Goal: Task Accomplishment & Management: Use online tool/utility

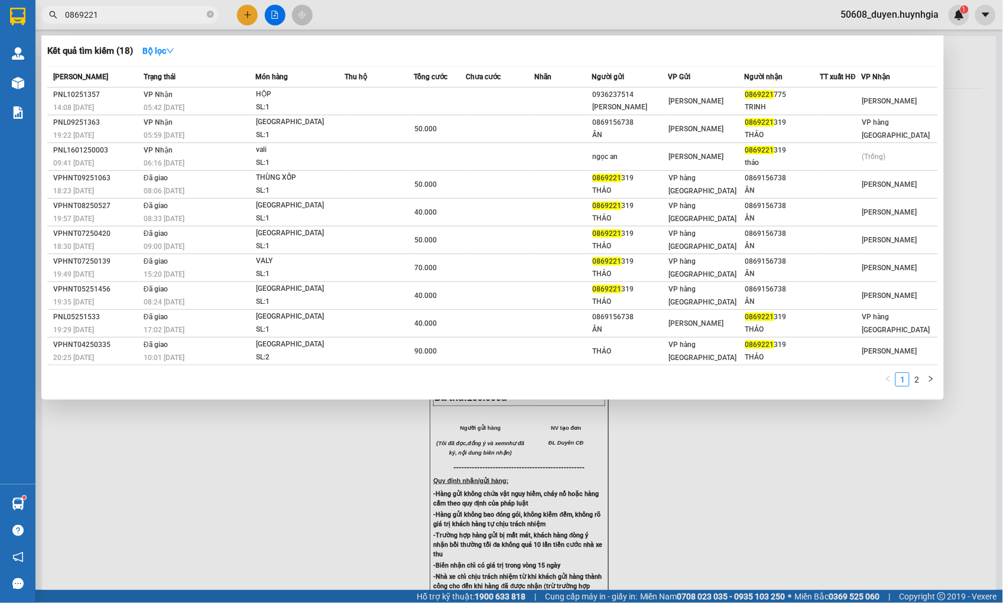
click at [244, 9] on div at bounding box center [501, 301] width 1003 height 603
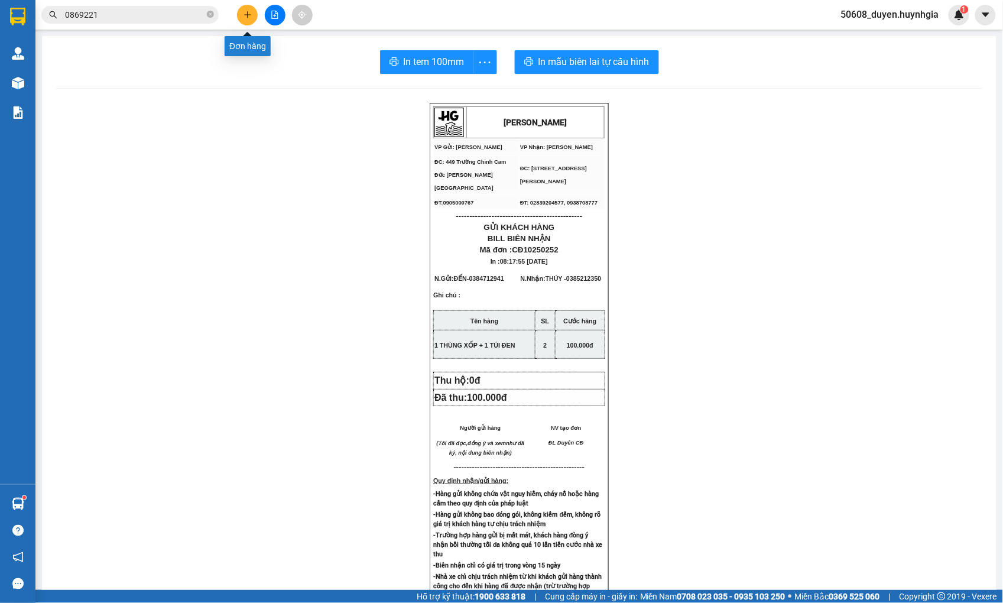
click at [246, 16] on icon "plus" at bounding box center [248, 15] width 8 height 8
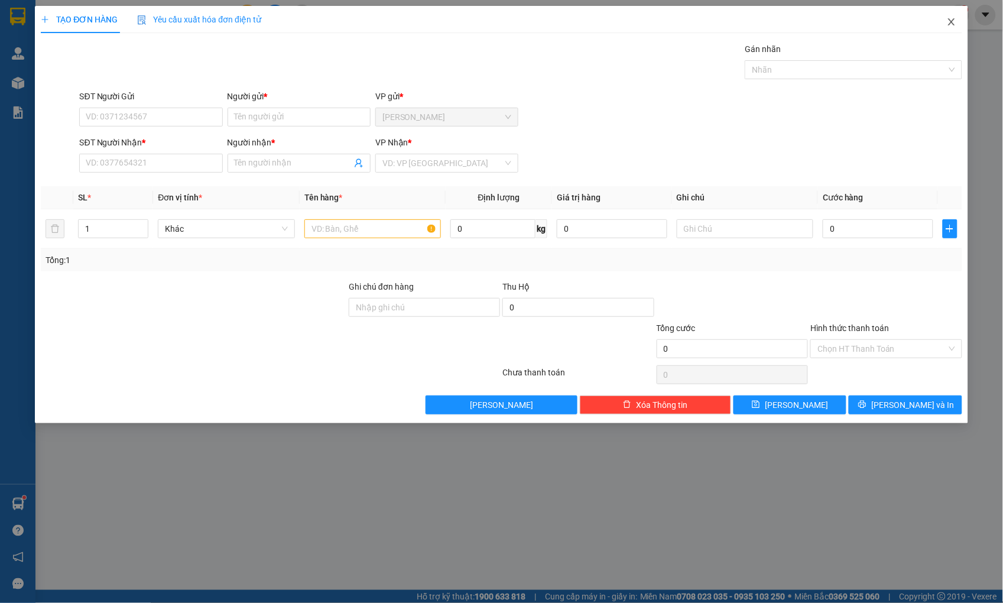
drag, startPoint x: 952, startPoint y: 20, endPoint x: 711, endPoint y: 33, distance: 242.1
click at [952, 20] on icon "close" at bounding box center [951, 21] width 9 height 9
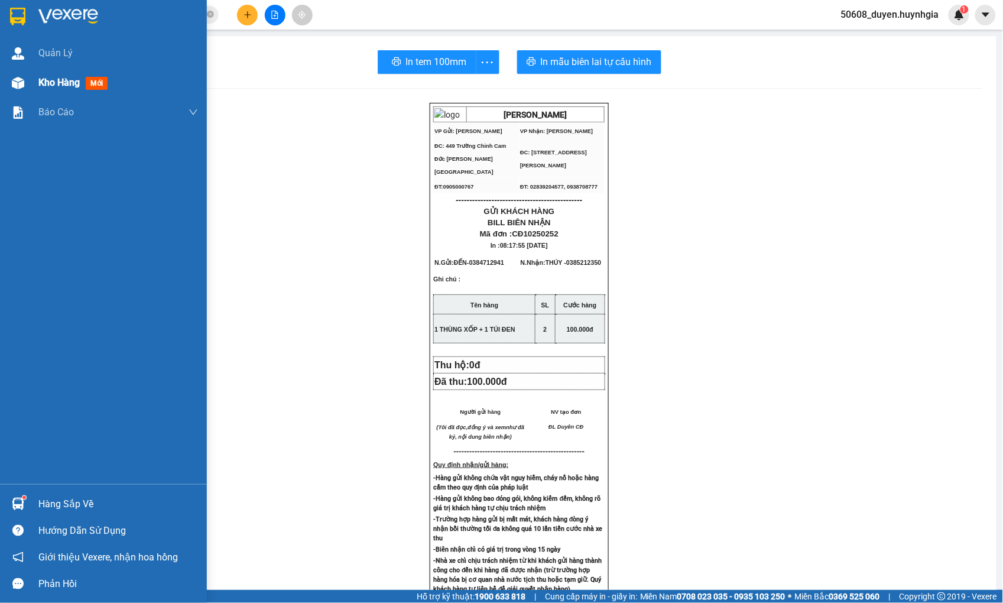
click at [18, 80] on img at bounding box center [18, 83] width 12 height 12
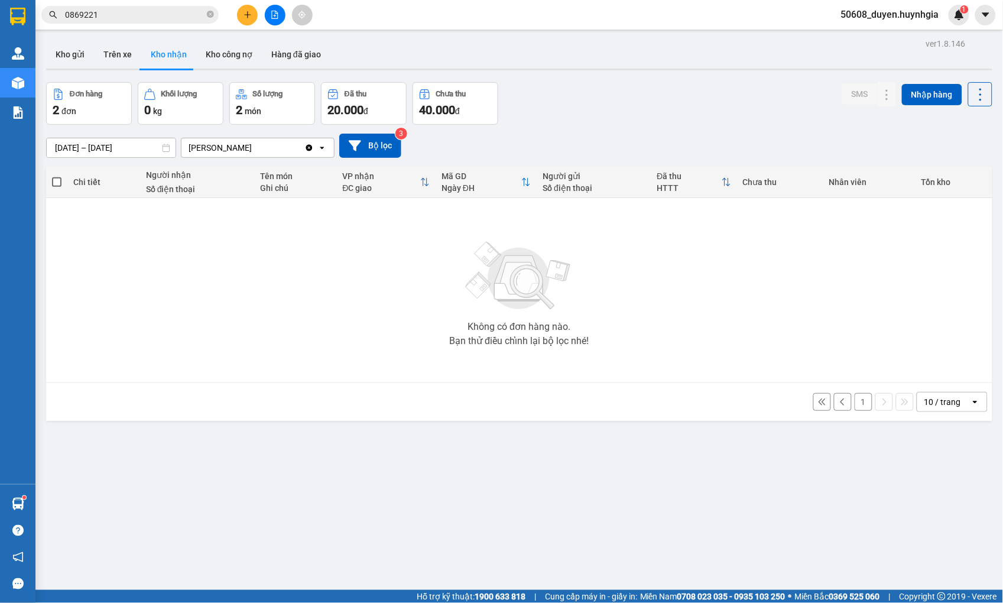
click at [856, 402] on button "1" at bounding box center [864, 402] width 18 height 18
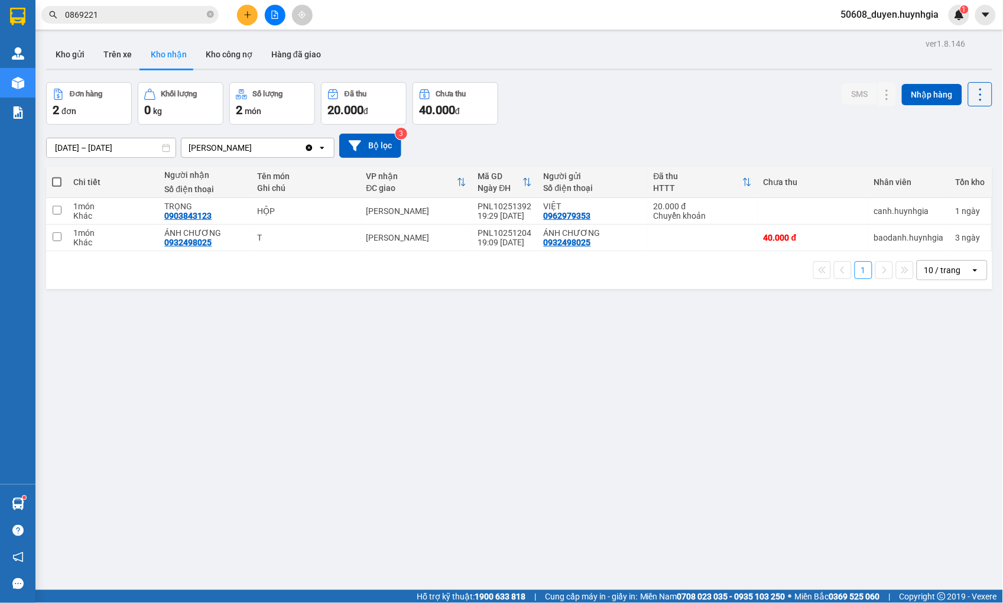
click at [456, 12] on div "Kết quả tìm kiếm ( 18 ) Bộ lọc Mã ĐH Trạng thái Món hàng Thu hộ Tổng cước Chưa …" at bounding box center [501, 15] width 1003 height 30
click at [268, 15] on button at bounding box center [275, 15] width 21 height 21
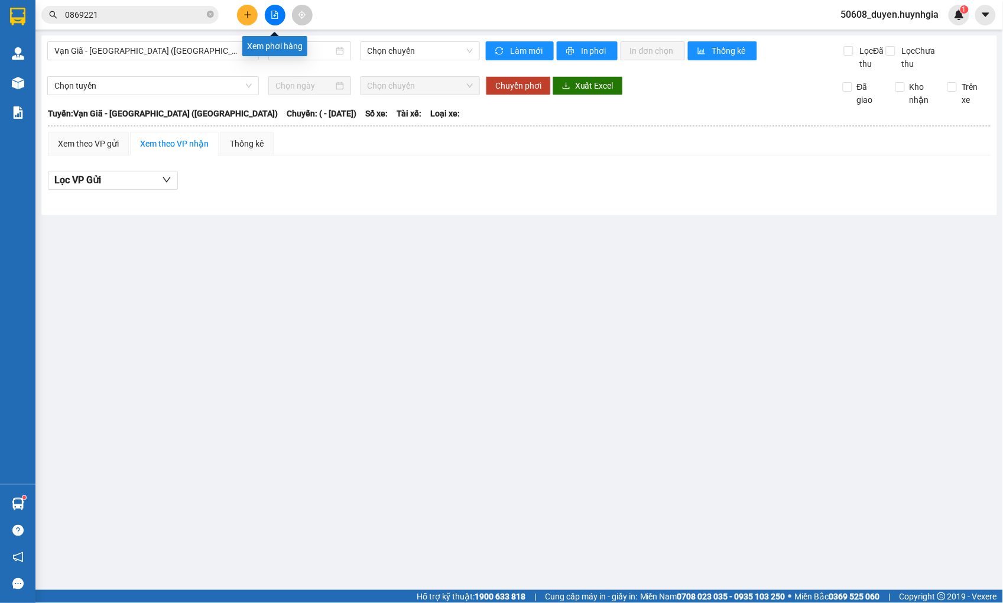
click at [268, 18] on button at bounding box center [275, 15] width 21 height 21
click at [271, 14] on icon "file-add" at bounding box center [275, 15] width 8 height 8
click at [225, 49] on span "Vạn Giã - [GEOGRAPHIC_DATA] ([GEOGRAPHIC_DATA])" at bounding box center [152, 51] width 197 height 18
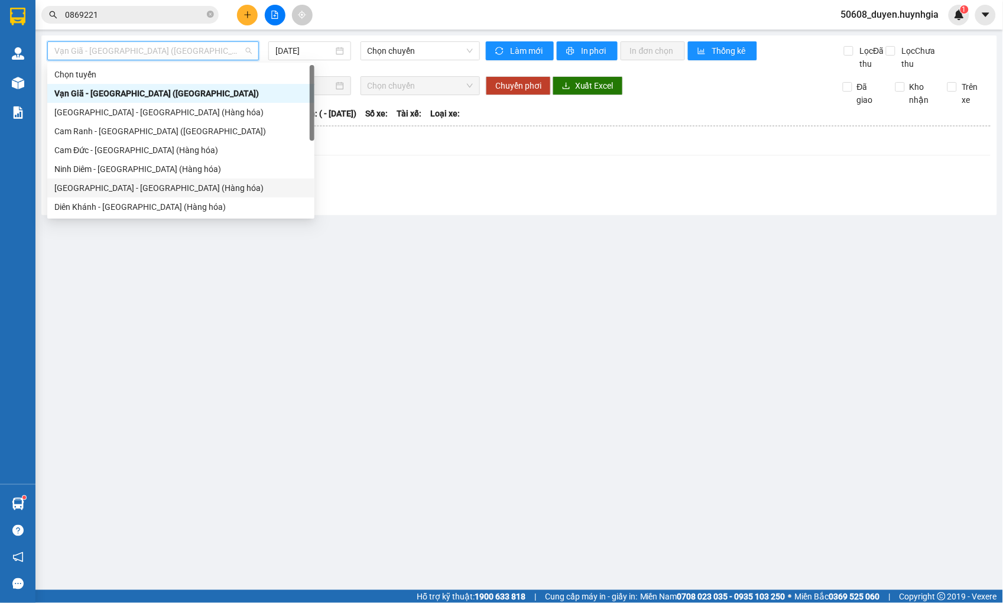
scroll to position [38, 0]
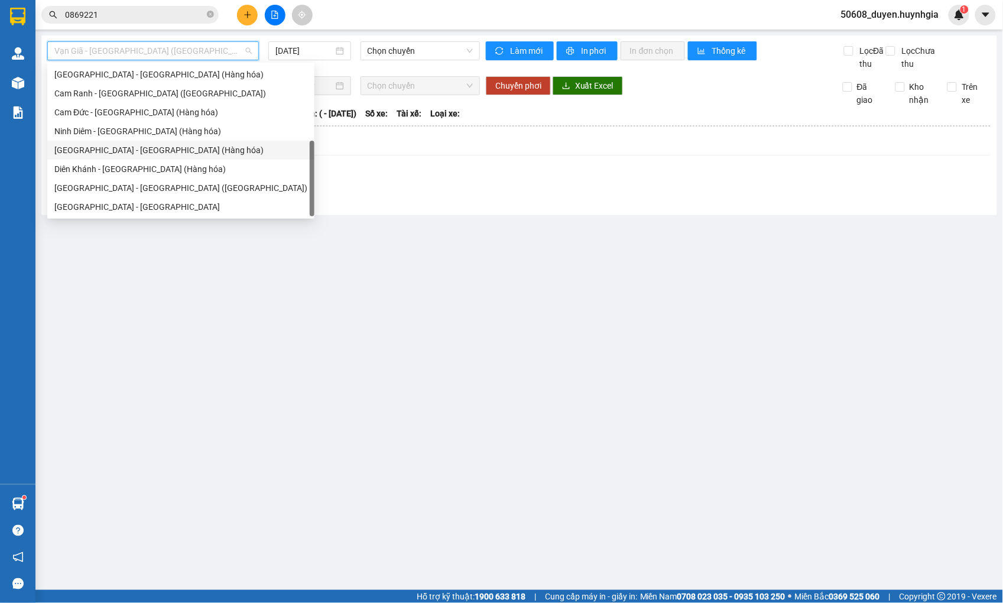
click at [138, 187] on div "[GEOGRAPHIC_DATA] - [GEOGRAPHIC_DATA] ([GEOGRAPHIC_DATA])" at bounding box center [180, 187] width 253 height 13
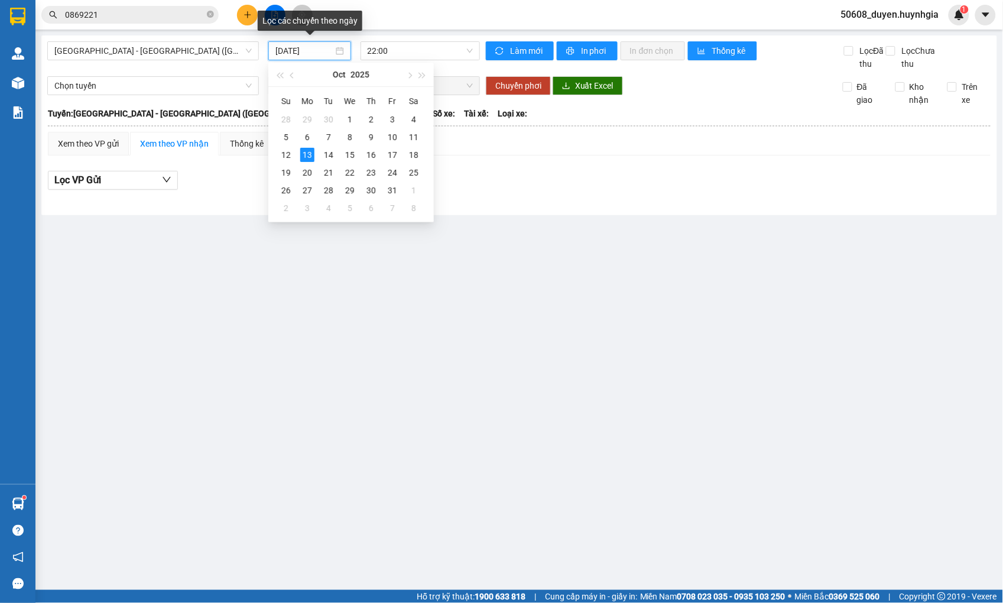
click at [307, 49] on input "[DATE]" at bounding box center [304, 50] width 58 height 13
click at [281, 154] on div "12" at bounding box center [286, 155] width 14 height 14
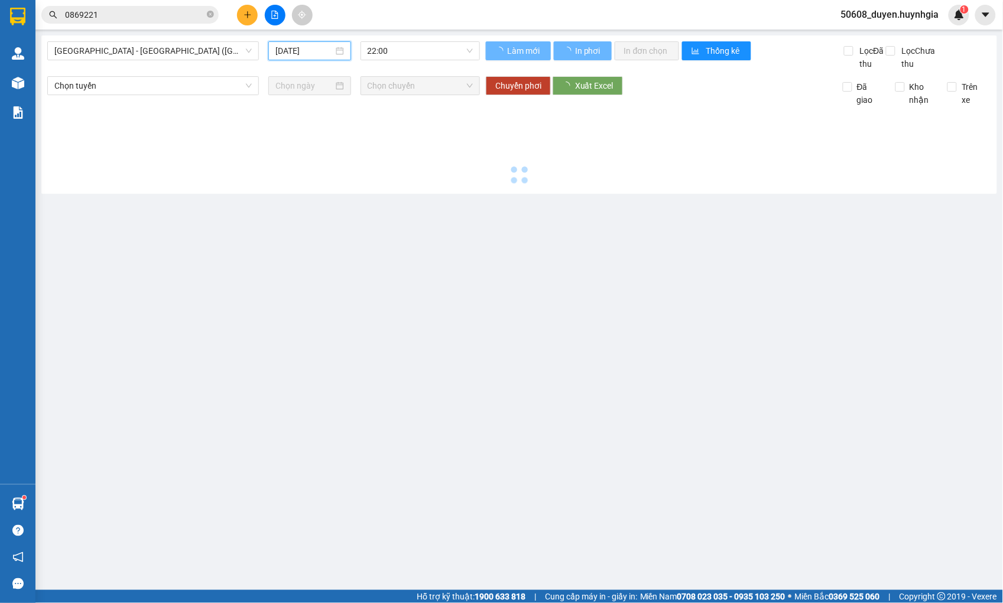
type input "[DATE]"
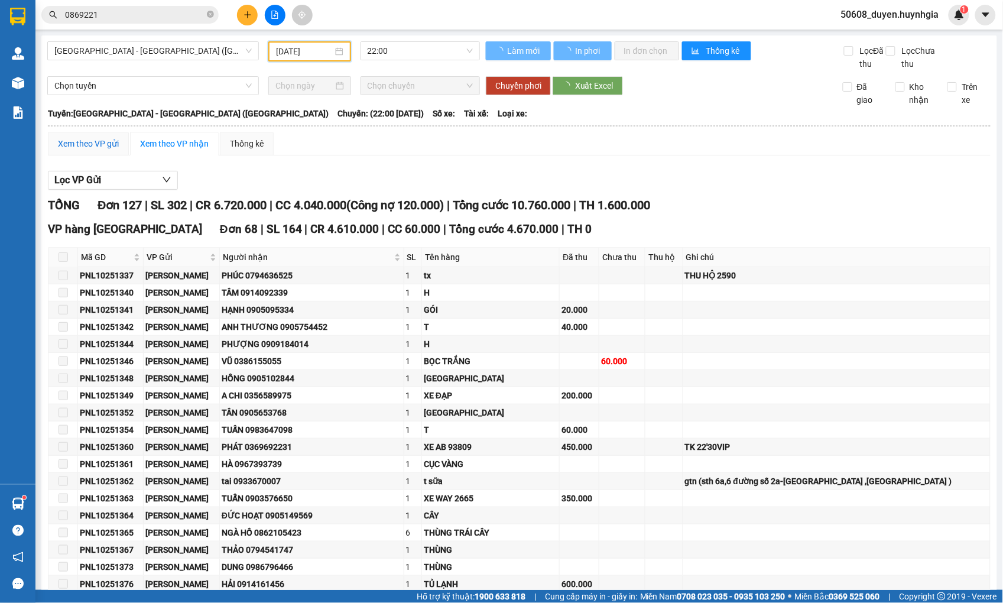
click at [107, 150] on div "Xem theo VP gửi" at bounding box center [88, 143] width 61 height 13
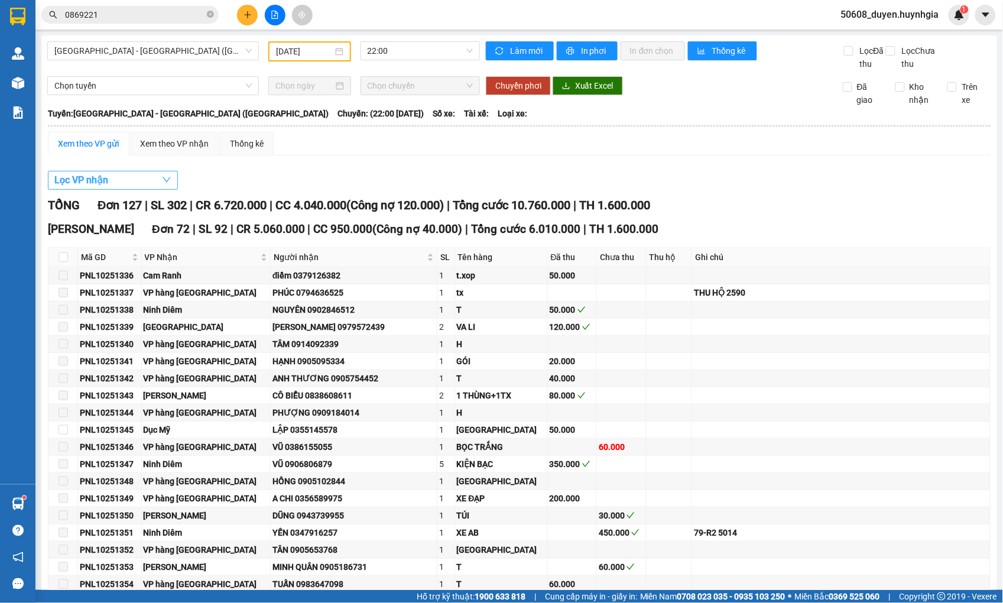
click at [103, 187] on span "Lọc VP nhận" at bounding box center [81, 180] width 54 height 15
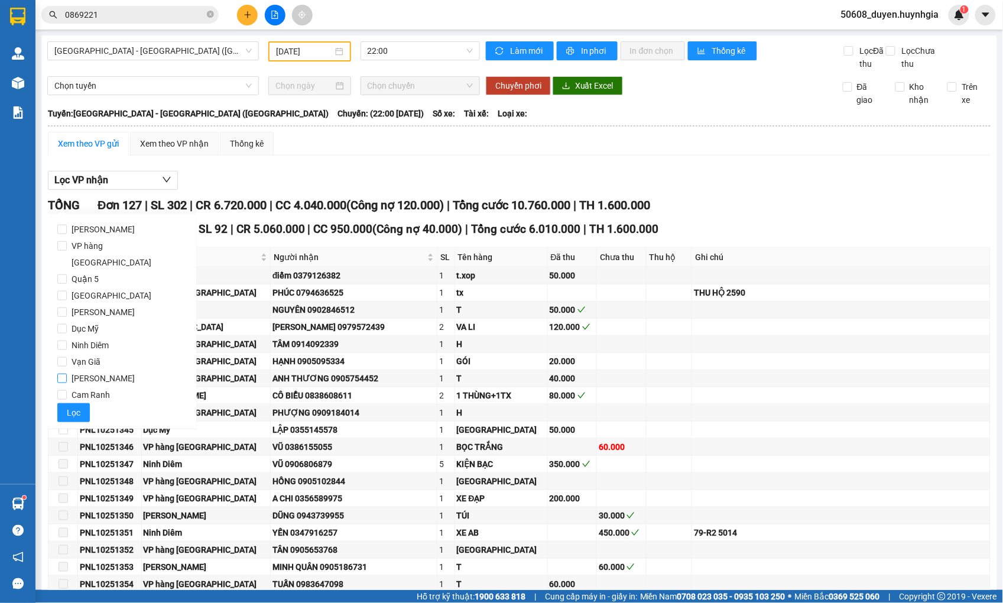
click at [70, 370] on span "[PERSON_NAME]" at bounding box center [103, 378] width 73 height 17
click at [67, 374] on input "[PERSON_NAME]" at bounding box center [61, 378] width 9 height 9
checkbox input "true"
click at [72, 406] on span "Lọc" at bounding box center [74, 412] width 14 height 13
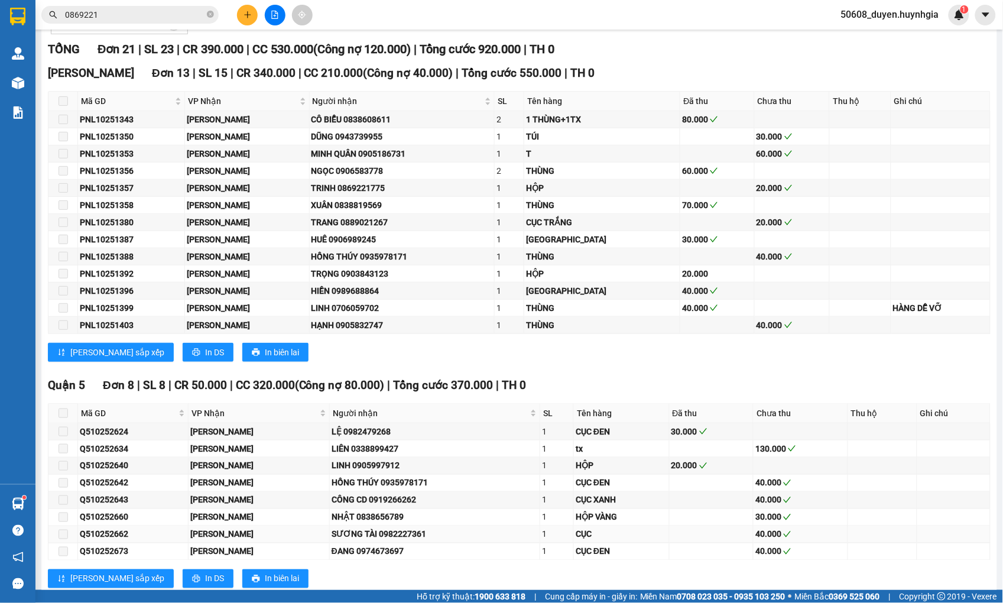
scroll to position [161, 0]
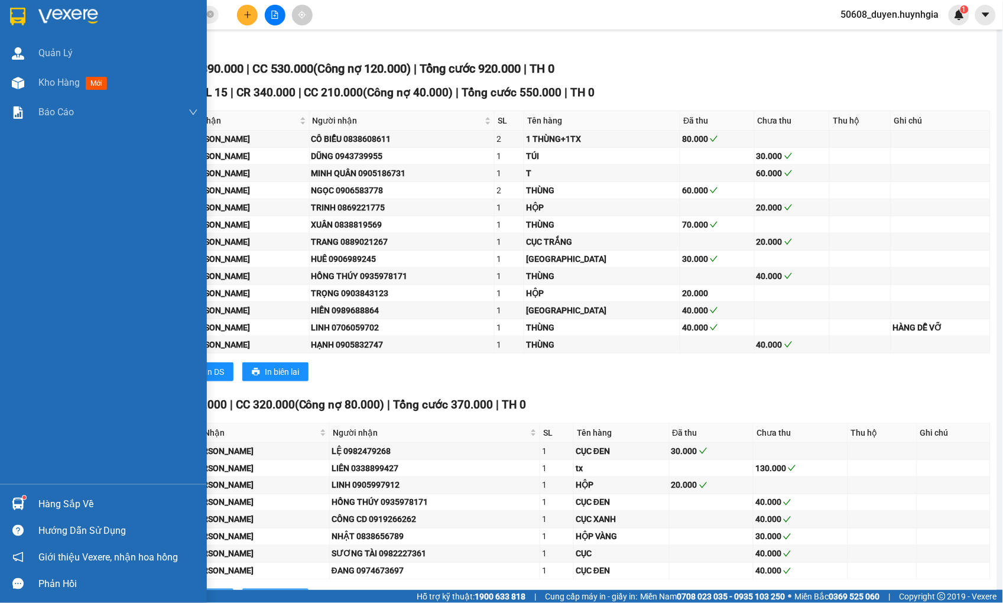
click at [31, 320] on div "Quản [PERSON_NAME] hàng mới Báo cáo Báo cáo dòng tiền (nhân viên) - mới Báo cáo…" at bounding box center [103, 261] width 207 height 446
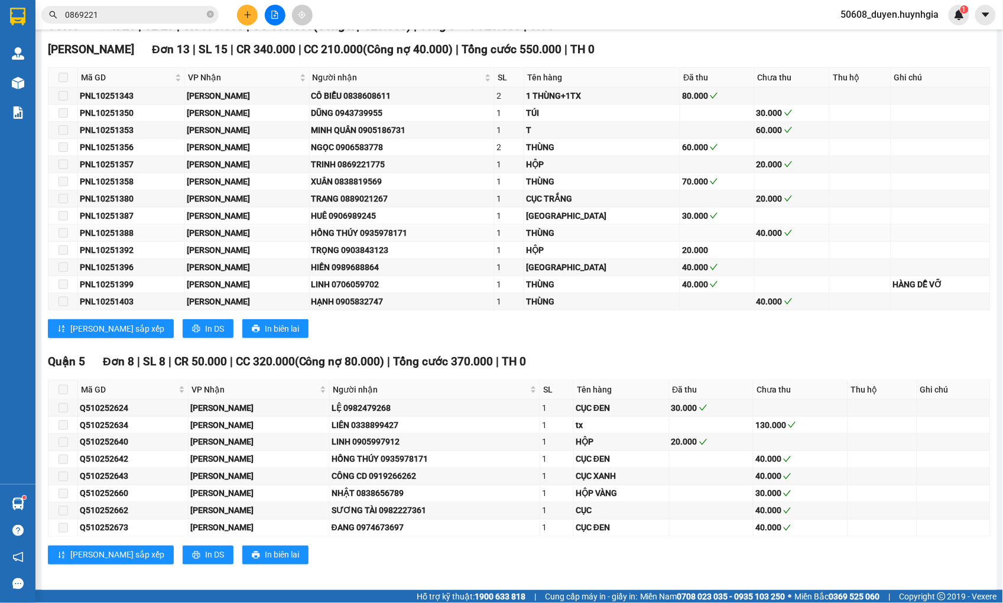
scroll to position [227, 0]
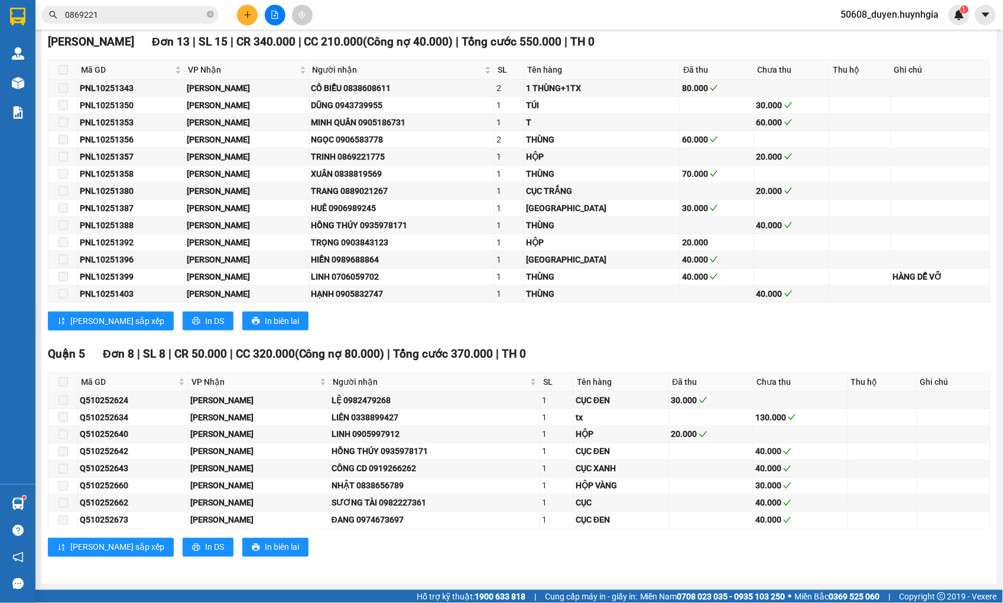
click at [37, 401] on main "[GEOGRAPHIC_DATA] - [GEOGRAPHIC_DATA] ([GEOGRAPHIC_DATA]) [DATE] 22:00 Làm mới …" at bounding box center [501, 295] width 1003 height 590
